Goal: Information Seeking & Learning: Learn about a topic

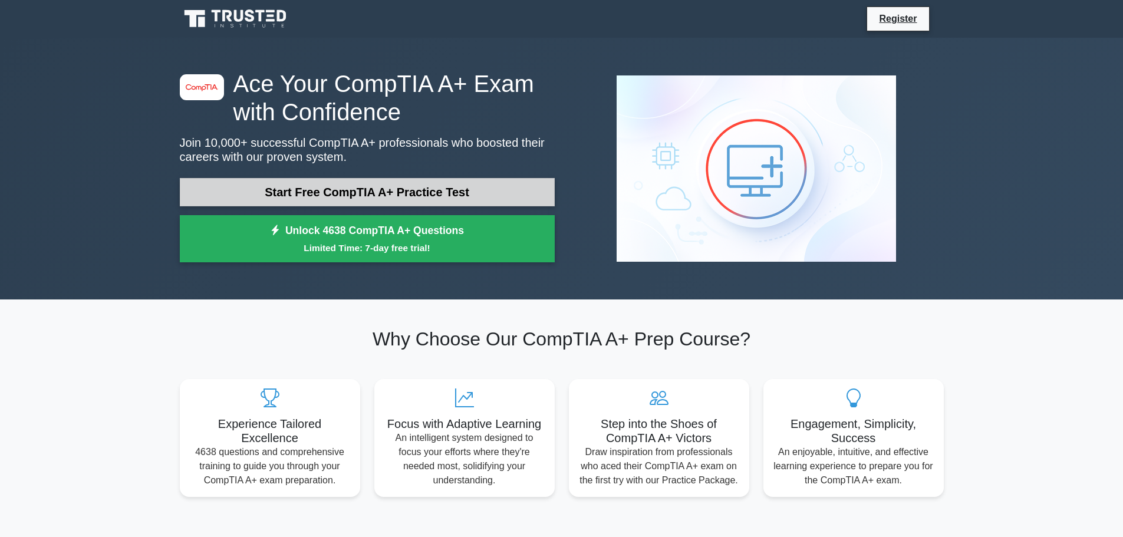
click at [370, 198] on link "Start Free CompTIA A+ Practice Test" at bounding box center [367, 192] width 375 height 28
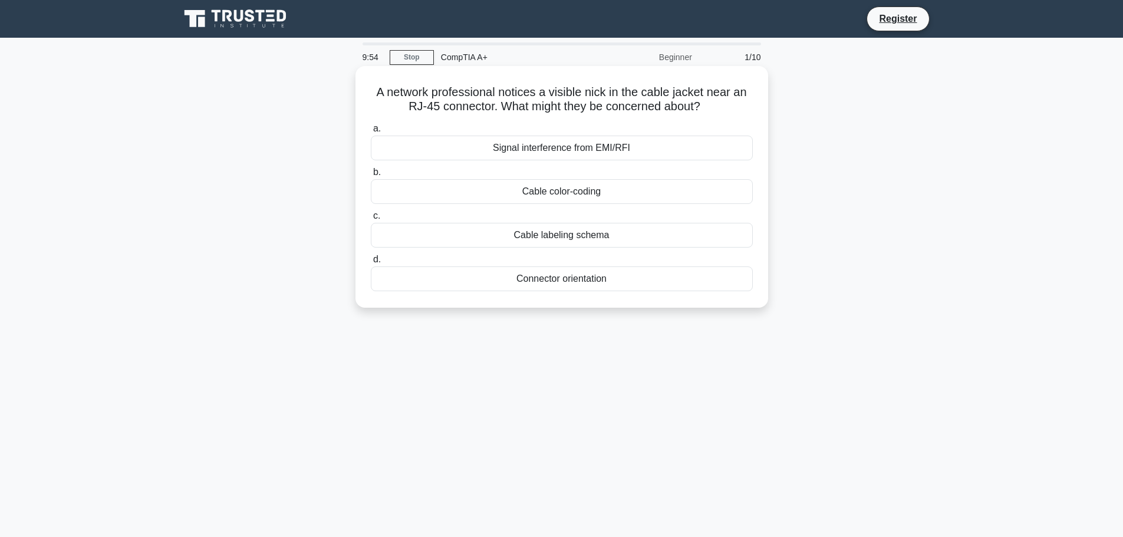
click at [581, 151] on div "Signal interference from EMI/RFI" at bounding box center [562, 148] width 382 height 25
click at [371, 133] on input "a. Signal interference from EMI/RFI" at bounding box center [371, 129] width 0 height 8
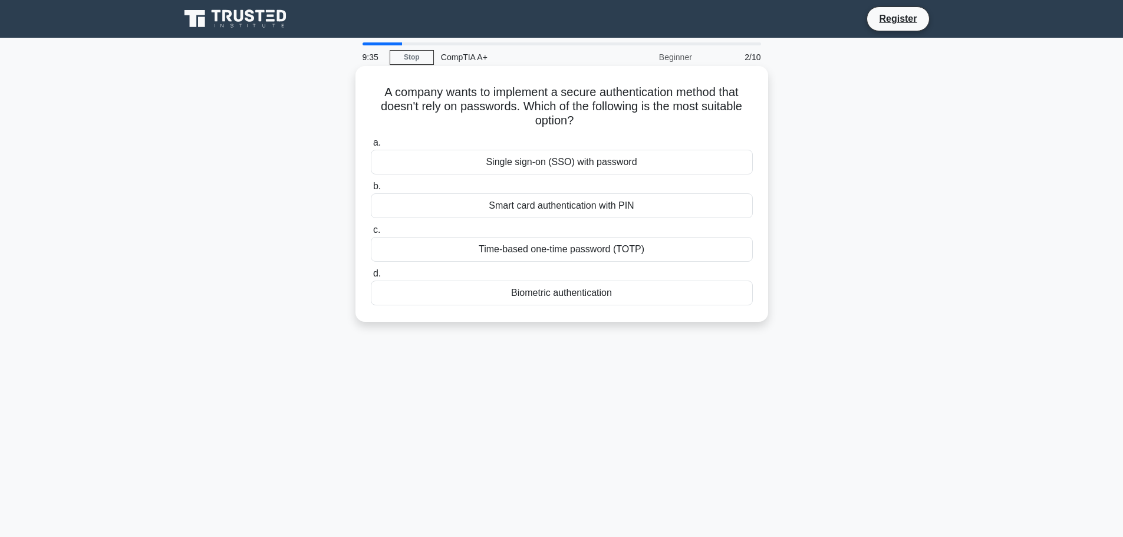
click at [581, 292] on div "Biometric authentication" at bounding box center [562, 293] width 382 height 25
click at [371, 278] on input "d. Biometric authentication" at bounding box center [371, 274] width 0 height 8
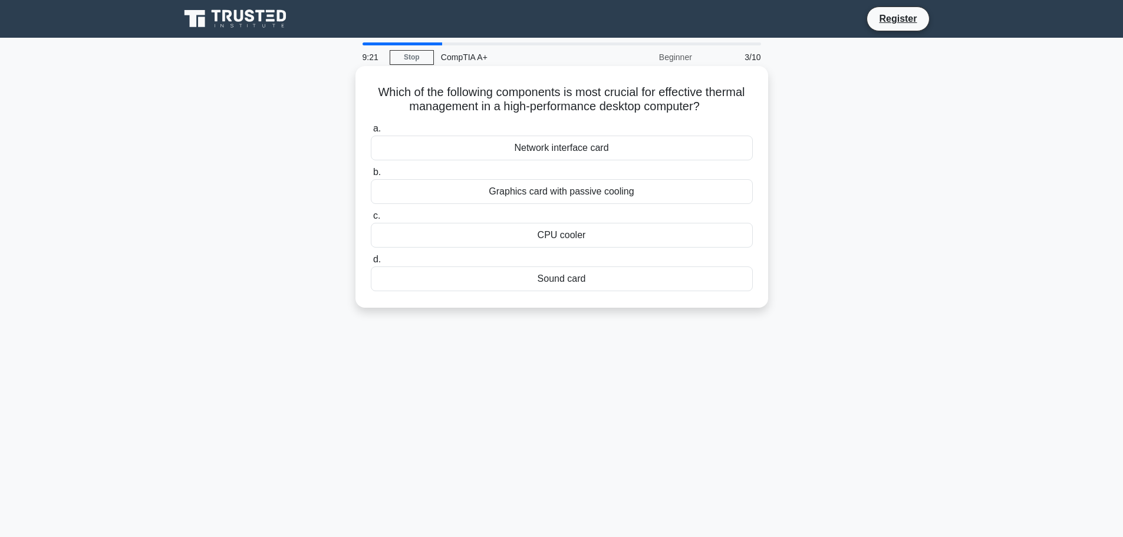
click at [539, 239] on div "CPU cooler" at bounding box center [562, 235] width 382 height 25
click at [371, 220] on input "c. CPU cooler" at bounding box center [371, 216] width 0 height 8
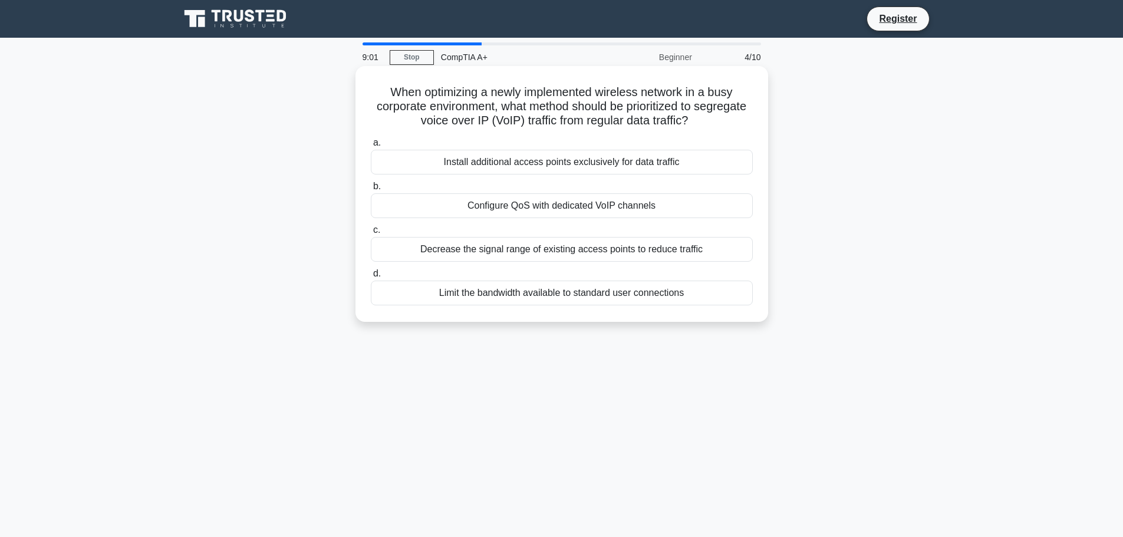
click at [577, 210] on div "Configure QoS with dedicated VoIP channels" at bounding box center [562, 205] width 382 height 25
click at [371, 190] on input "b. Configure QoS with dedicated VoIP channels" at bounding box center [371, 187] width 0 height 8
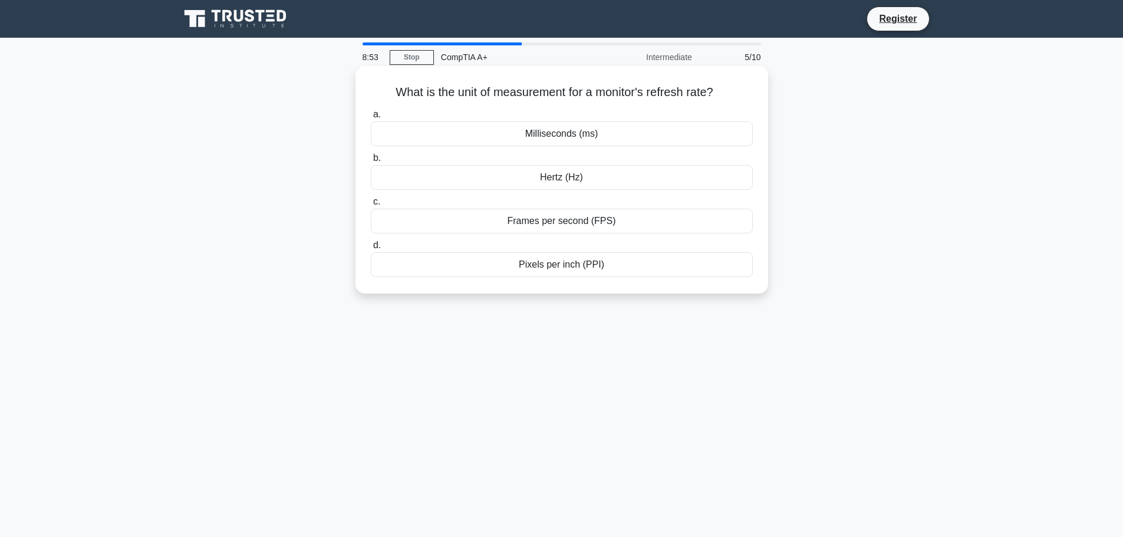
click at [607, 178] on div "Hertz (Hz)" at bounding box center [562, 177] width 382 height 25
click at [371, 162] on input "[PERSON_NAME] (Hz)" at bounding box center [371, 158] width 0 height 8
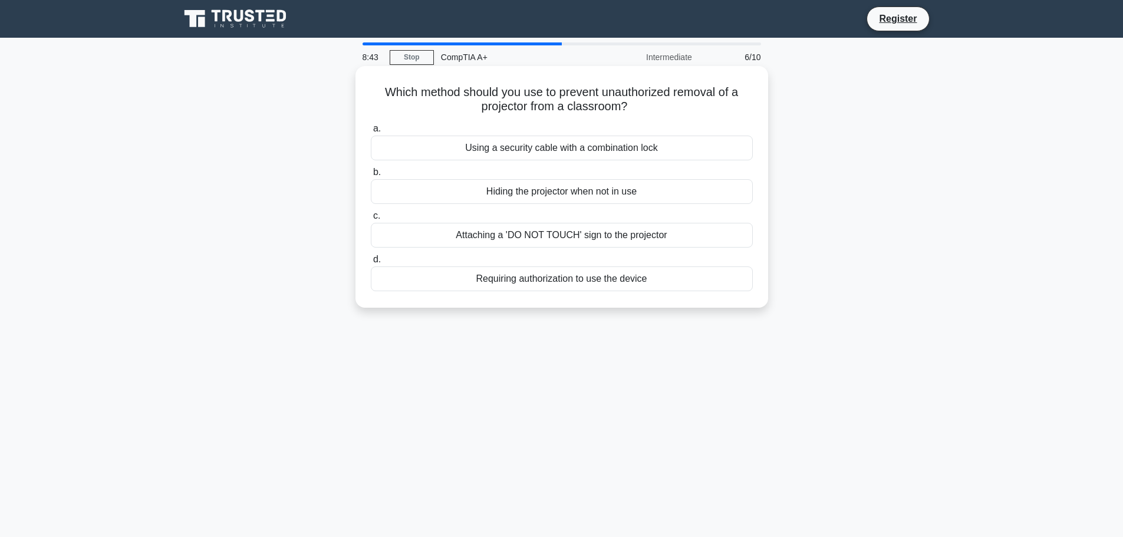
click at [591, 152] on div "Using a security cable with a combination lock" at bounding box center [562, 148] width 382 height 25
click at [371, 133] on input "a. Using a security cable with a combination lock" at bounding box center [371, 129] width 0 height 8
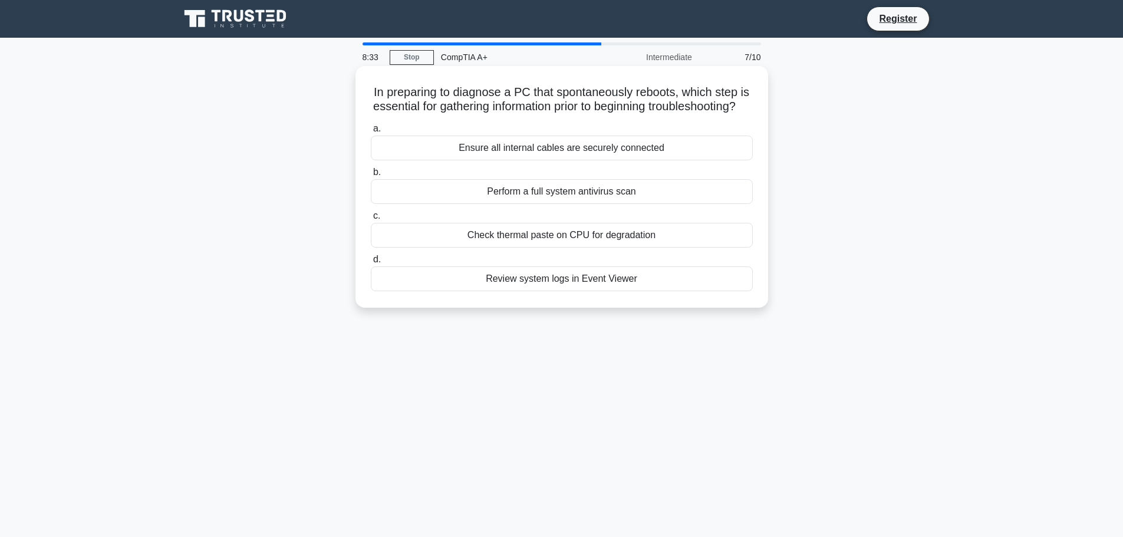
click at [565, 291] on div "Review system logs in Event Viewer" at bounding box center [562, 279] width 382 height 25
click at [371, 264] on input "d. Review system logs in Event Viewer" at bounding box center [371, 260] width 0 height 8
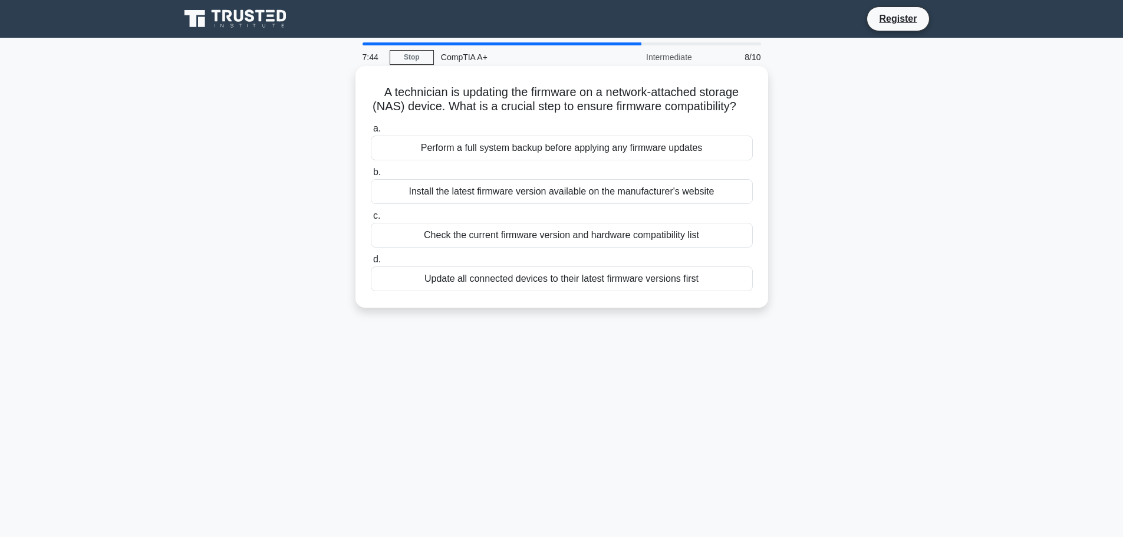
click at [573, 291] on div "Update all connected devices to their latest firmware versions first" at bounding box center [562, 279] width 382 height 25
click at [371, 264] on input "d. Update all connected devices to their latest firmware versions first" at bounding box center [371, 260] width 0 height 8
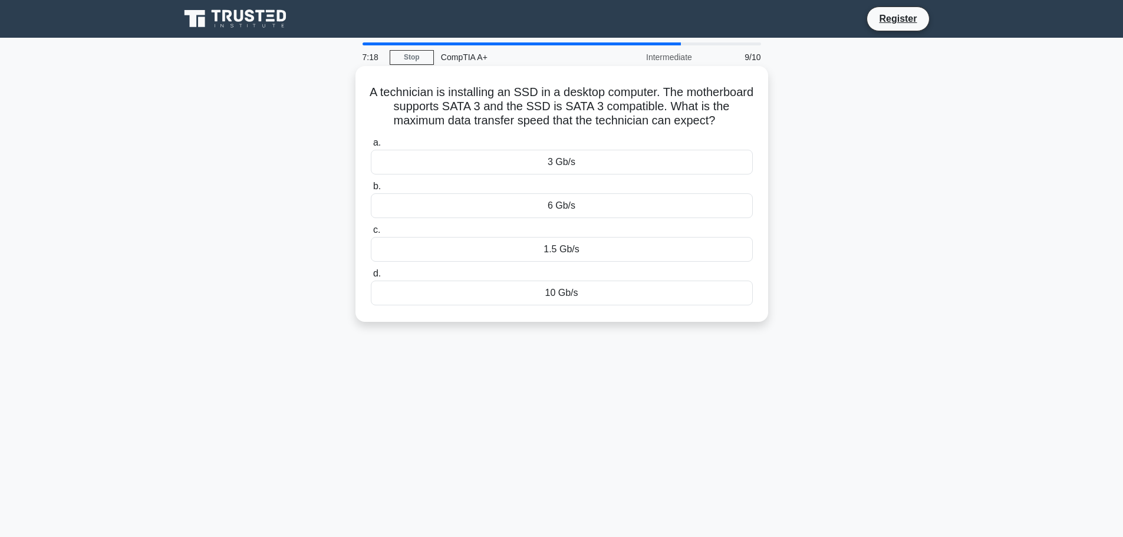
click at [571, 206] on div "6 Gb/s" at bounding box center [562, 205] width 382 height 25
click at [371, 190] on input "b. 6 Gb/s" at bounding box center [371, 187] width 0 height 8
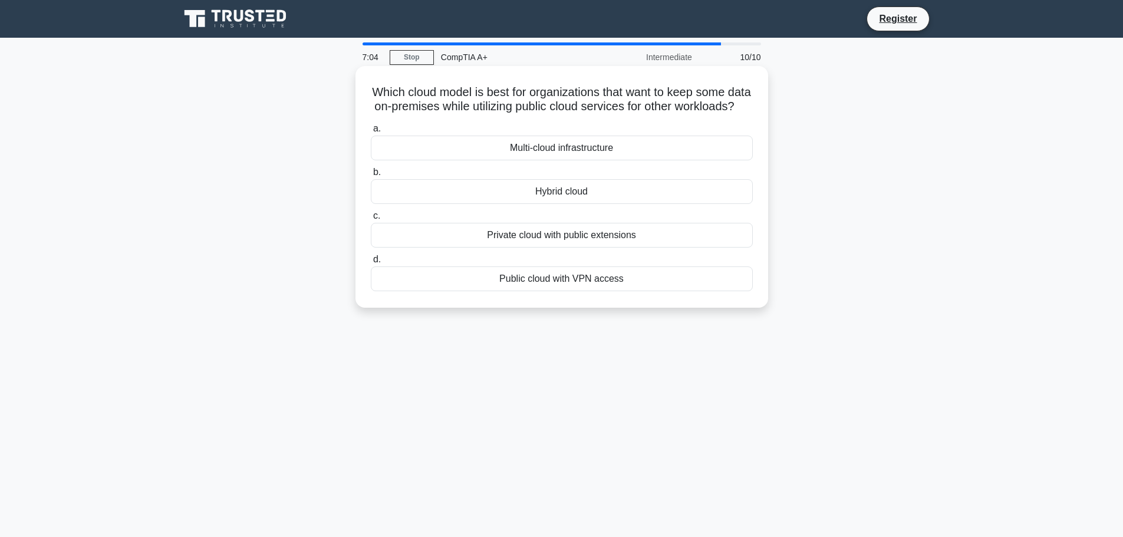
click at [575, 204] on div "Hybrid cloud" at bounding box center [562, 191] width 382 height 25
click at [371, 176] on input "b. Hybrid cloud" at bounding box center [371, 173] width 0 height 8
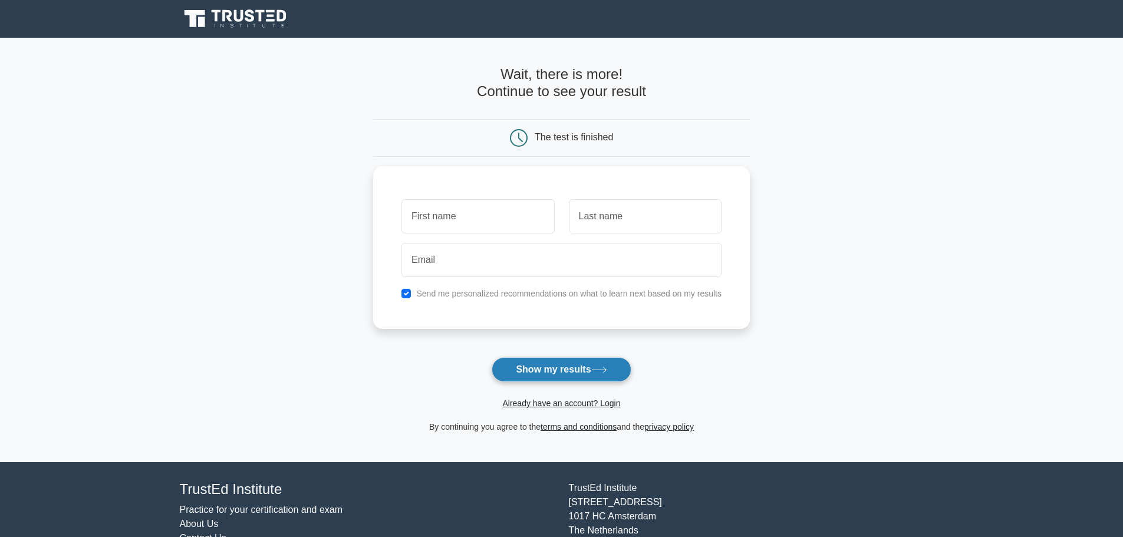
click at [585, 370] on button "Show my results" at bounding box center [561, 369] width 139 height 25
type input "r"
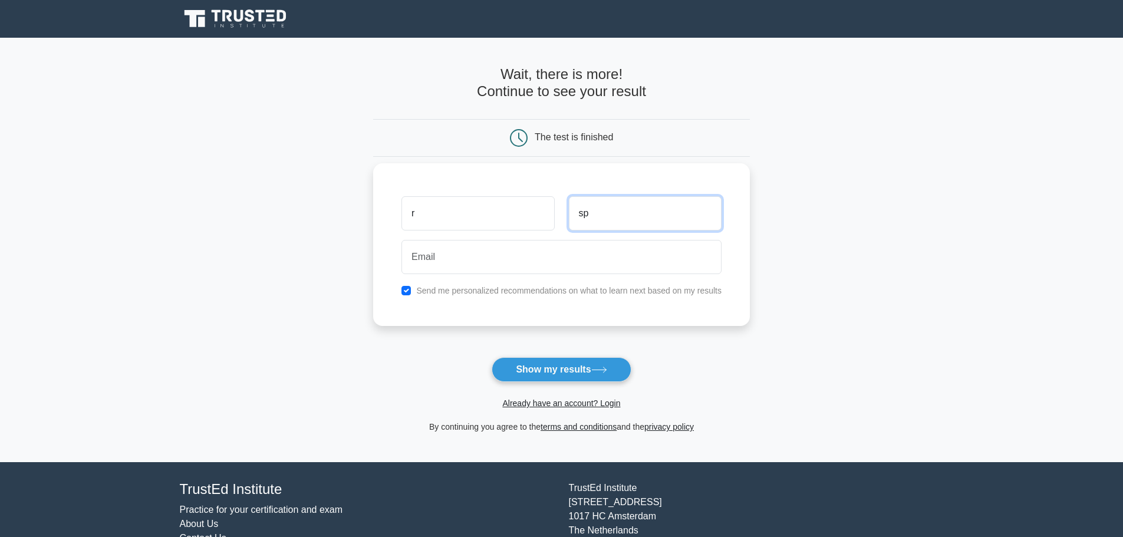
type input "sp"
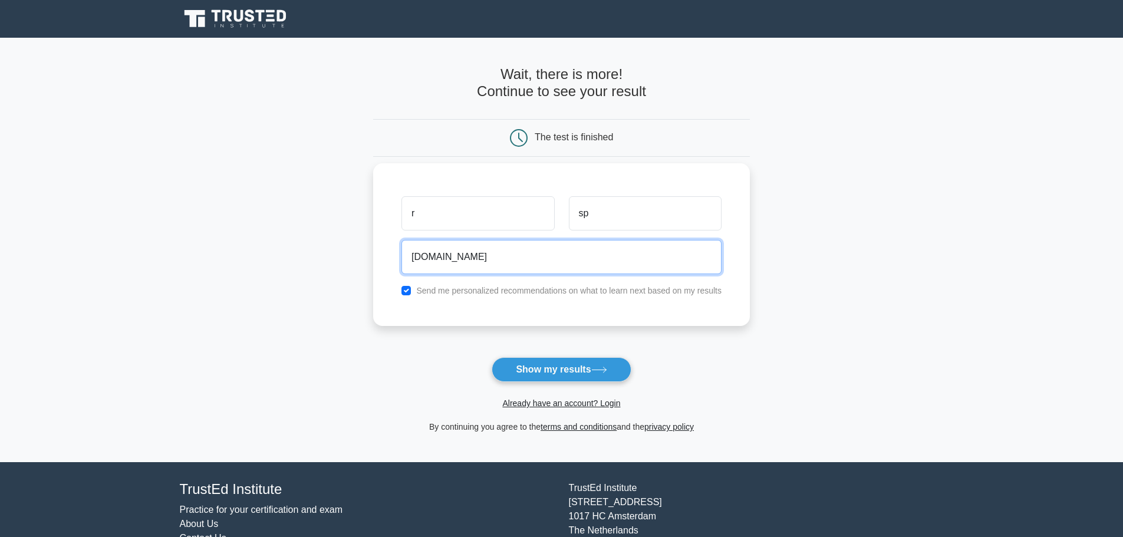
type input "rpGma.com"
click at [499, 295] on label "Send me personalized recommendations on what to learn next based on my results" at bounding box center [568, 290] width 305 height 9
click at [416, 290] on div "Send me personalized recommendations on what to learn next based on my results" at bounding box center [561, 291] width 334 height 14
click at [410, 290] on input "checkbox" at bounding box center [406, 290] width 9 height 9
checkbox input "false"
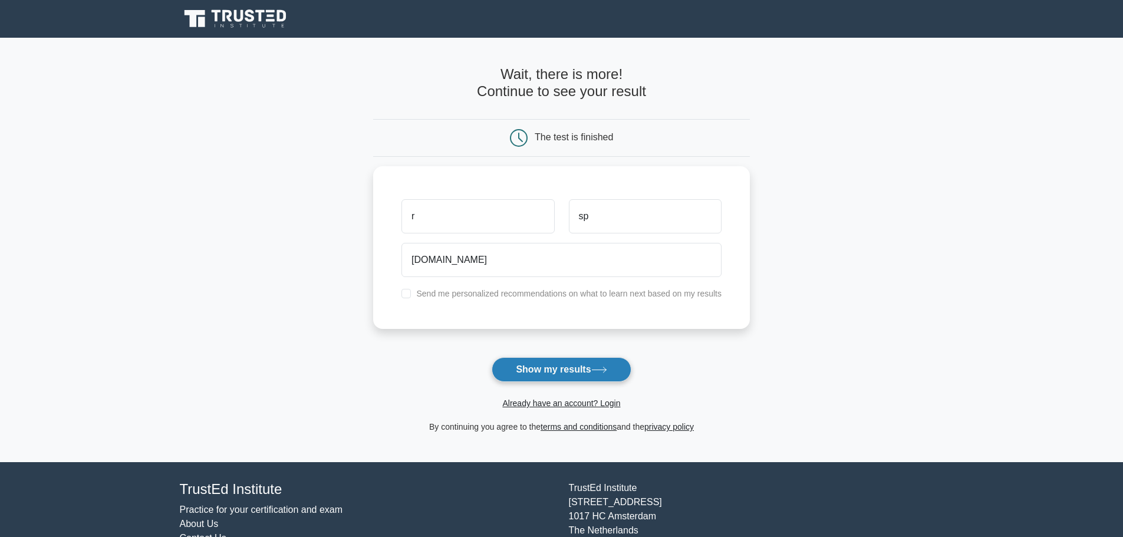
click at [544, 358] on button "Show my results" at bounding box center [561, 369] width 139 height 25
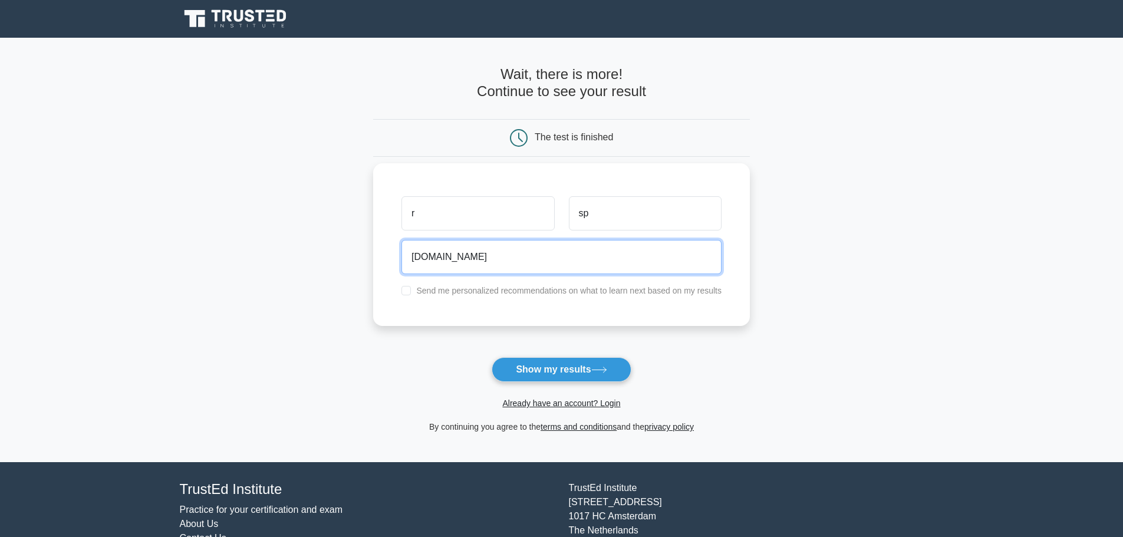
click at [420, 261] on input "rpGma.com" at bounding box center [562, 257] width 320 height 34
type input "rp@Gma.com"
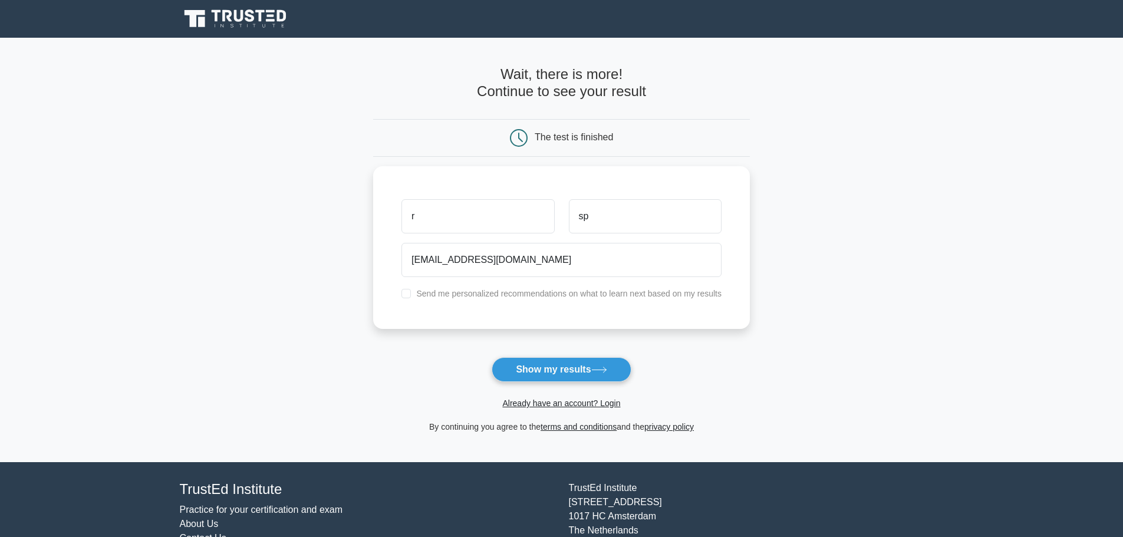
click at [403, 356] on form "Wait, there is more! Continue to see your result The test is finished r sp" at bounding box center [561, 250] width 377 height 368
click at [554, 361] on button "Show my results" at bounding box center [561, 369] width 139 height 25
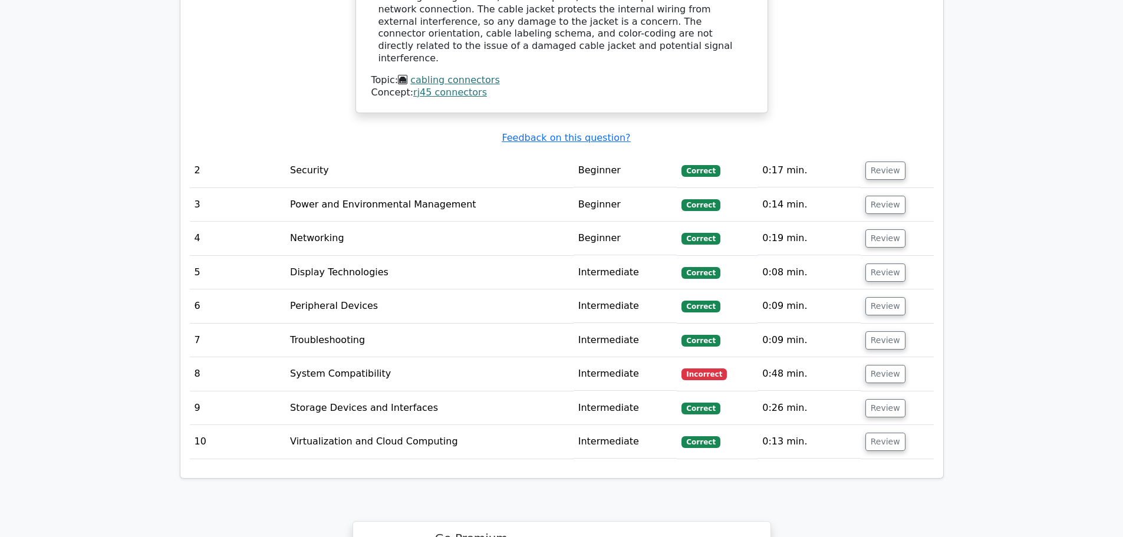
scroll to position [1474, 0]
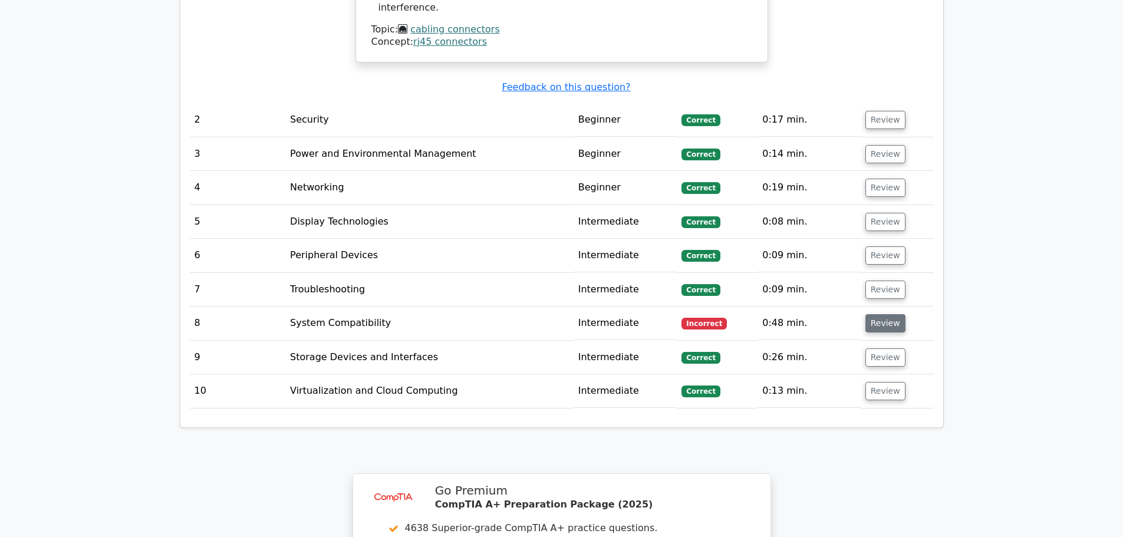
click at [883, 314] on button "Review" at bounding box center [886, 323] width 40 height 18
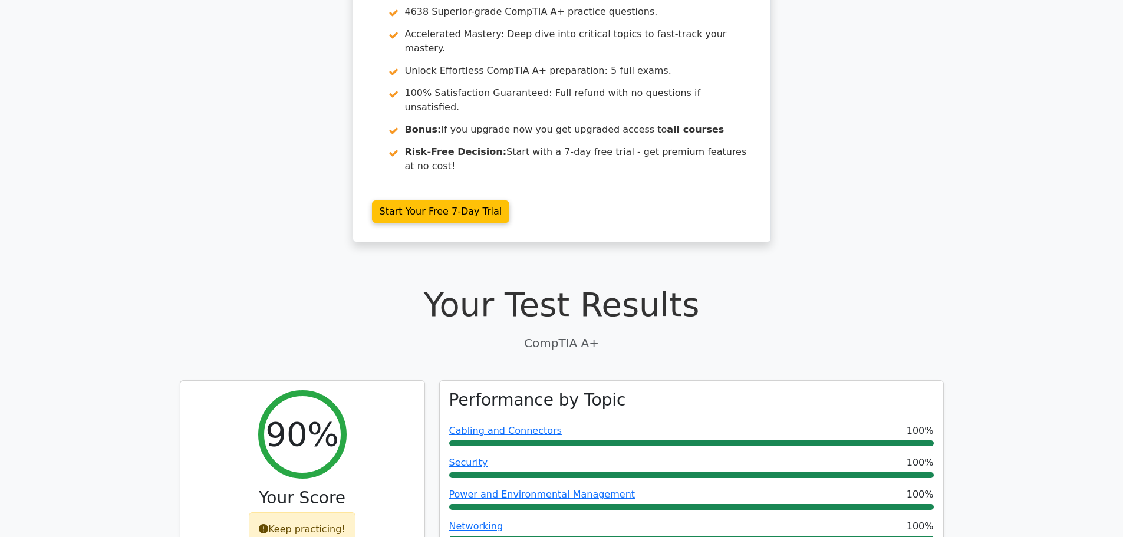
scroll to position [0, 0]
